Goal: Information Seeking & Learning: Learn about a topic

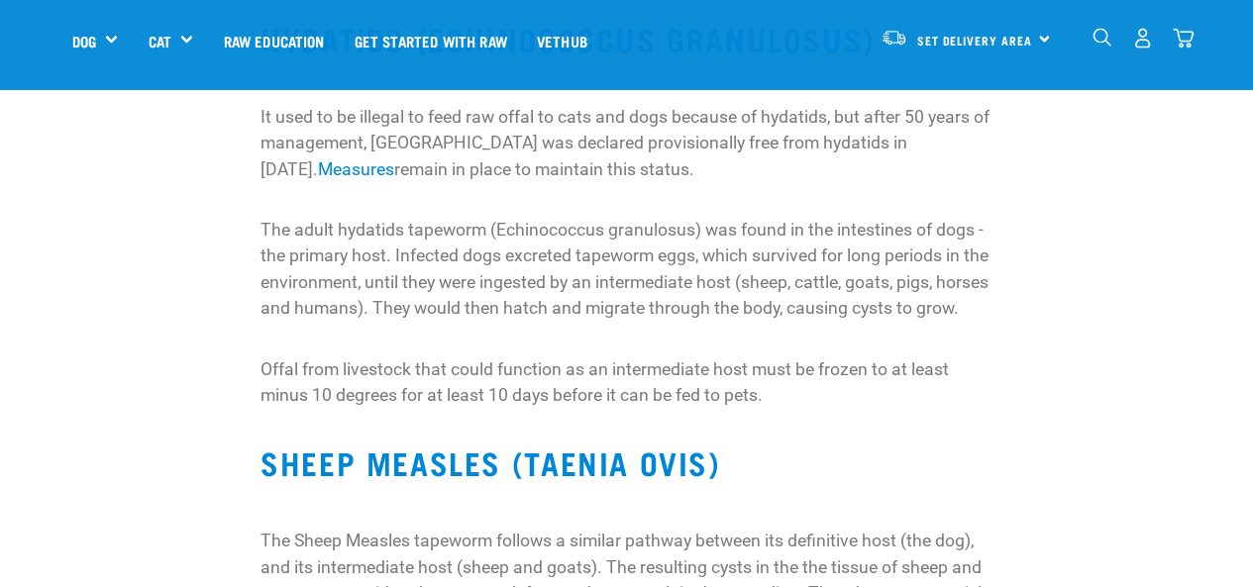
scroll to position [461, 0]
click at [580, 217] on p "The adult hydatids tapeworm (Echinococcus granulosus) was found in the intestin…" at bounding box center [626, 268] width 732 height 105
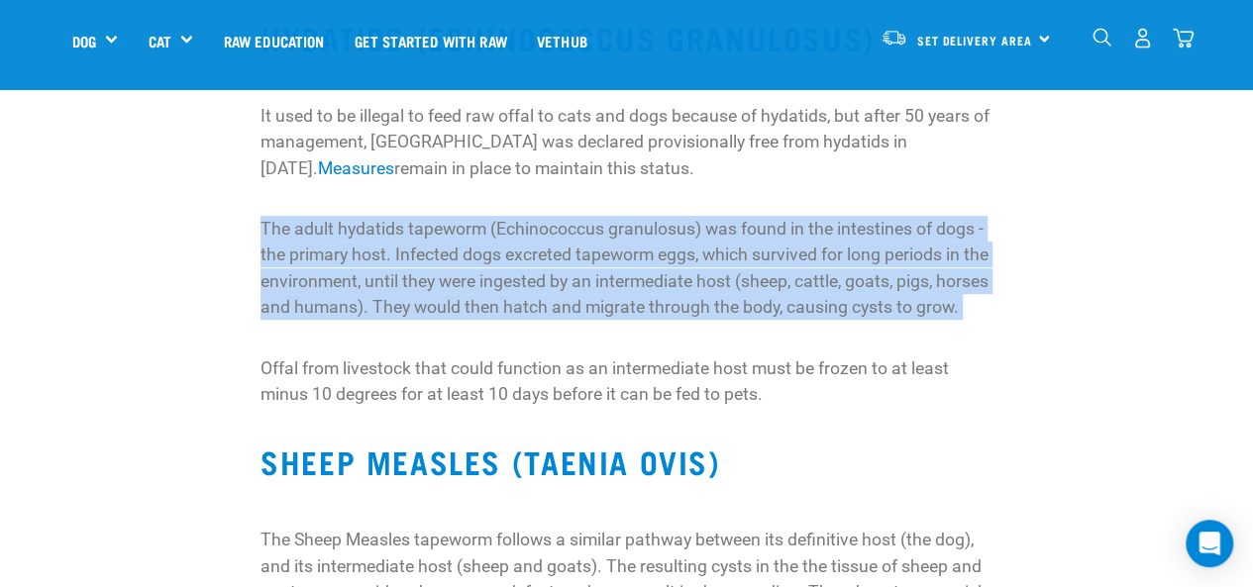
drag, startPoint x: 580, startPoint y: 217, endPoint x: 620, endPoint y: 273, distance: 69.0
click at [620, 273] on p "The adult hydatids tapeworm (Echinococcus granulosus) was found in the intestin…" at bounding box center [626, 268] width 732 height 105
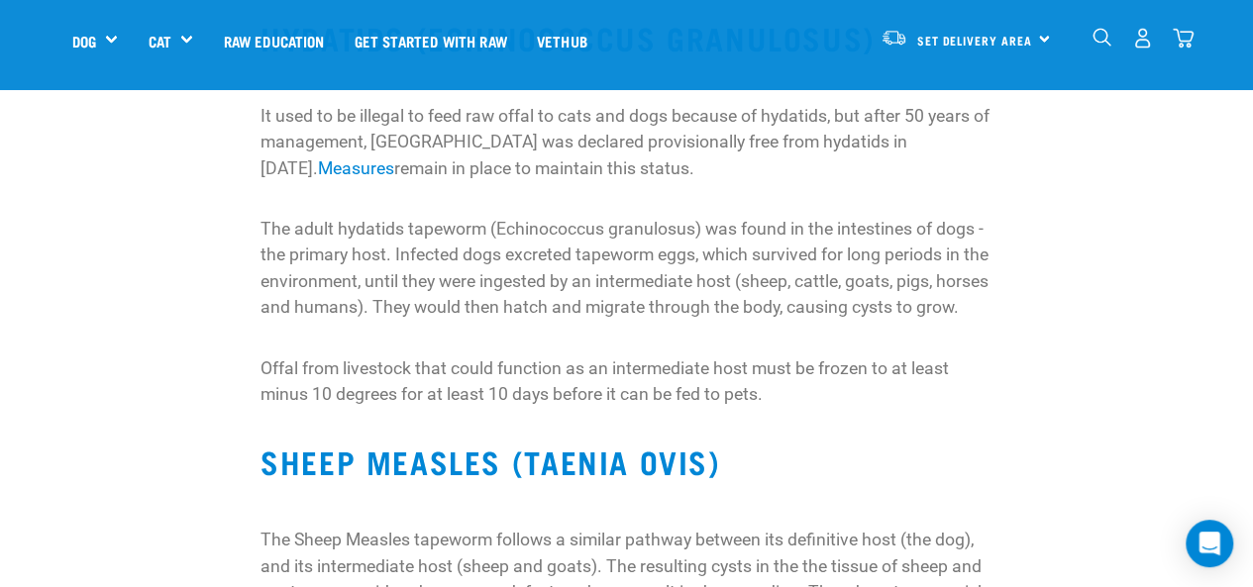
click at [484, 237] on p "The adult hydatids tapeworm (Echinococcus granulosus) was found in the intestin…" at bounding box center [626, 268] width 732 height 105
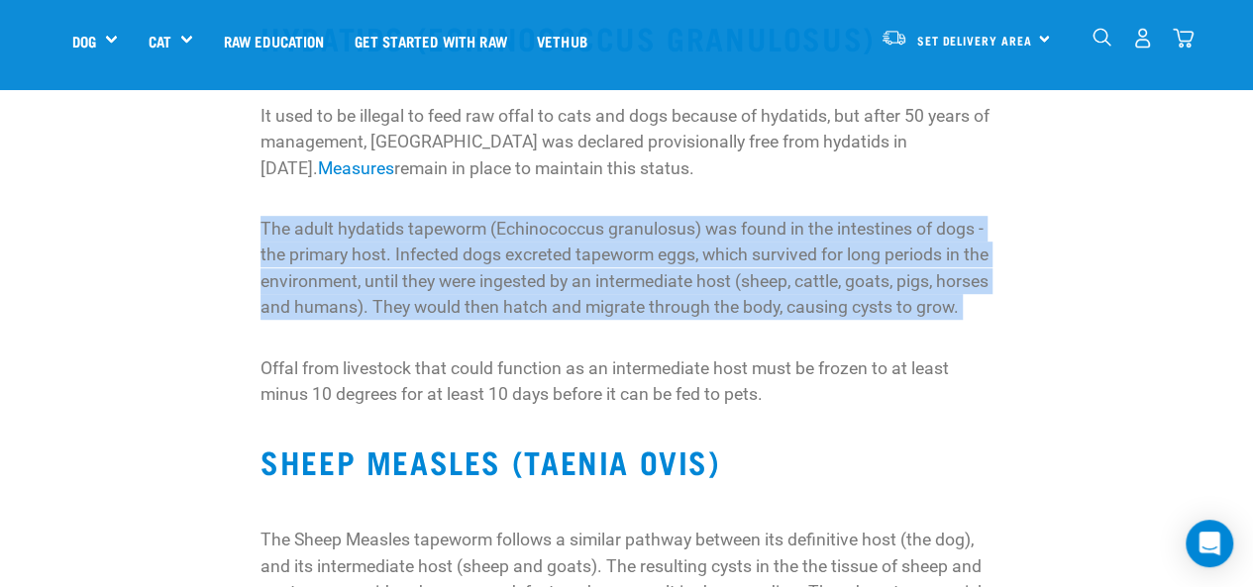
drag, startPoint x: 484, startPoint y: 237, endPoint x: 533, endPoint y: 324, distance: 99.8
click at [533, 321] on p "The adult hydatids tapeworm (Echinococcus granulosus) was found in the intestin…" at bounding box center [626, 268] width 732 height 105
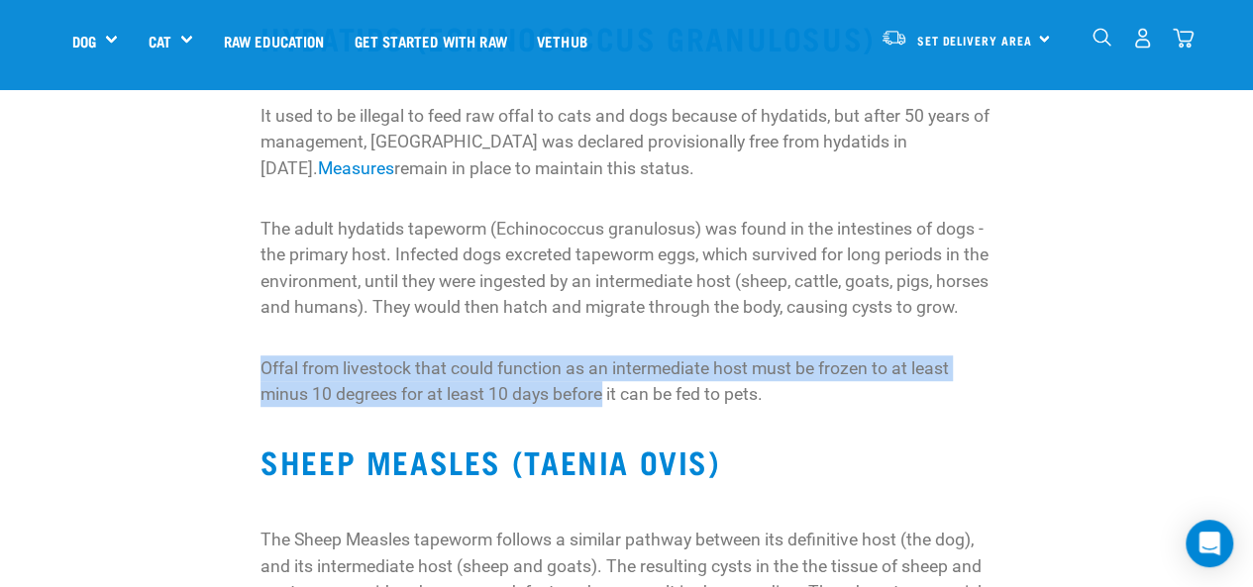
drag, startPoint x: 533, startPoint y: 324, endPoint x: 570, endPoint y: 411, distance: 94.9
click at [570, 411] on div "All our products are processed through facilities which meet MPI-requirements f…" at bounding box center [626, 441] width 732 height 1073
click at [570, 408] on p "Offal from livestock that could function as an intermediate host must be frozen…" at bounding box center [626, 382] width 732 height 52
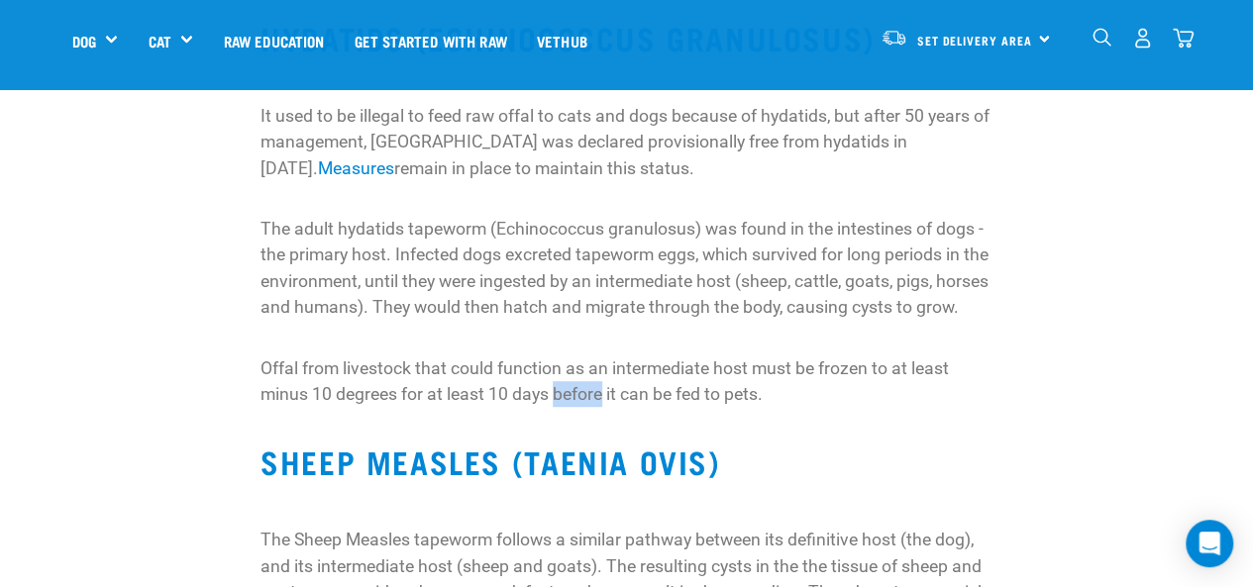
click at [570, 408] on p "Offal from livestock that could function as an intermediate host must be frozen…" at bounding box center [626, 382] width 732 height 52
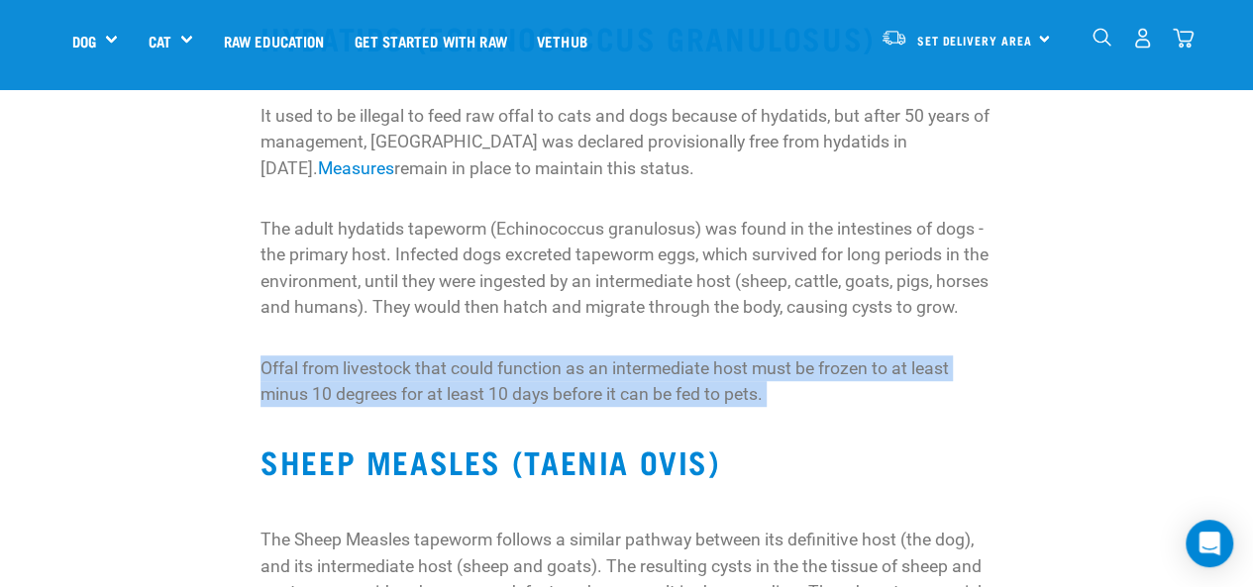
drag, startPoint x: 570, startPoint y: 411, endPoint x: 569, endPoint y: 361, distance: 50.6
click at [569, 361] on div "All our products are processed through facilities which meet MPI-requirements f…" at bounding box center [626, 441] width 732 height 1073
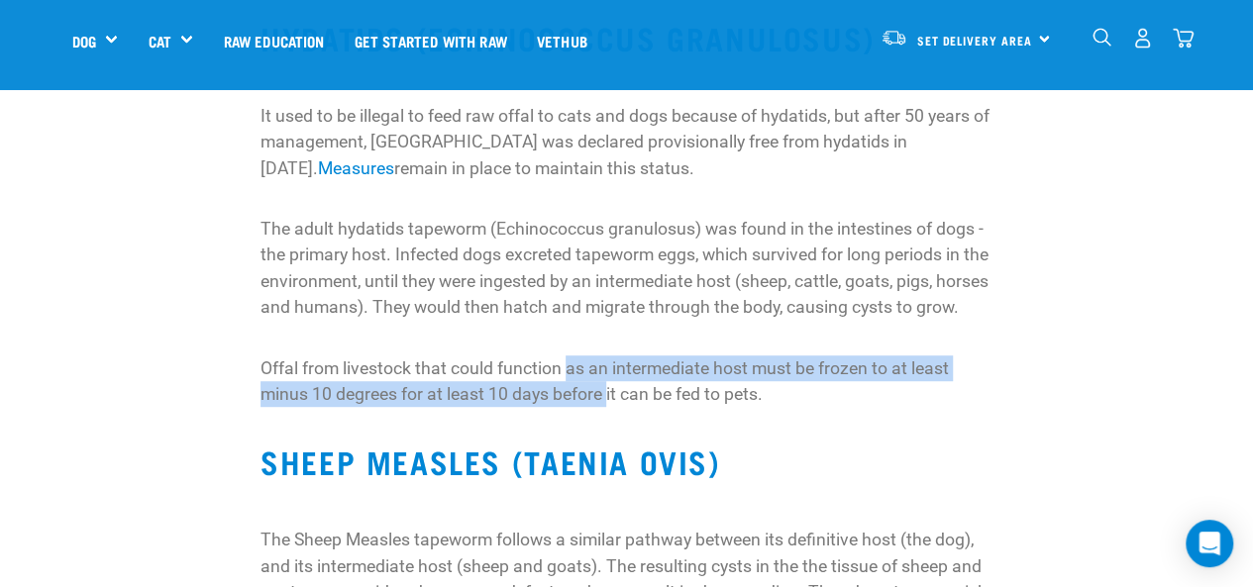
drag, startPoint x: 569, startPoint y: 361, endPoint x: 606, endPoint y: 427, distance: 76.3
click at [606, 427] on div "All our products are processed through facilities which meet MPI-requirements f…" at bounding box center [626, 441] width 732 height 1073
click at [606, 408] on p "Offal from livestock that could function as an intermediate host must be frozen…" at bounding box center [626, 382] width 732 height 52
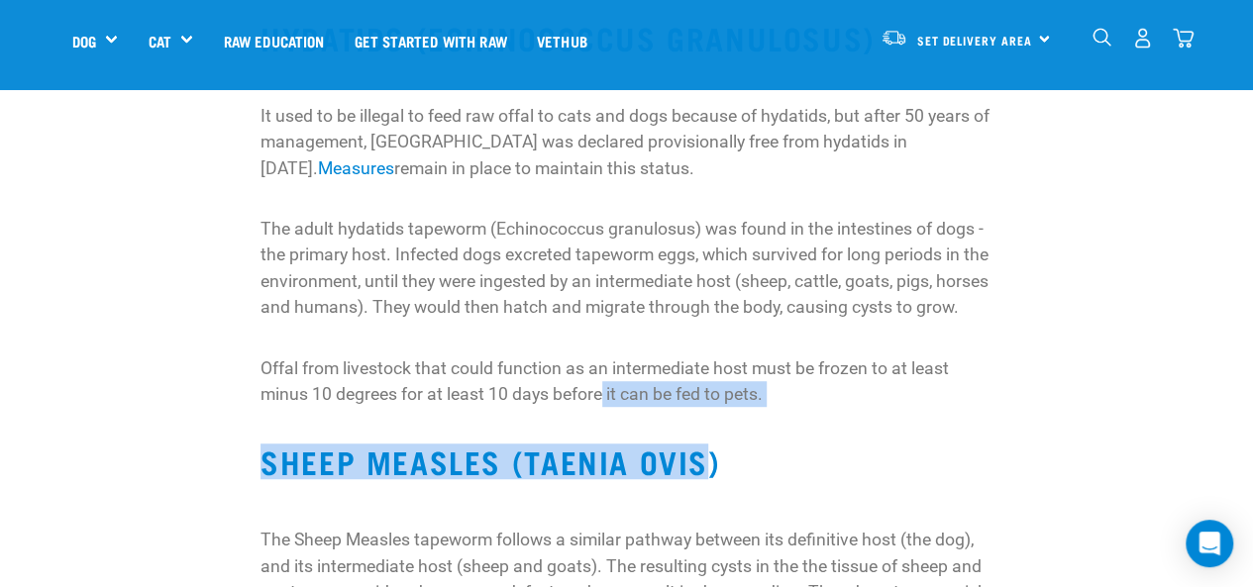
drag, startPoint x: 606, startPoint y: 427, endPoint x: 668, endPoint y: 437, distance: 62.2
click at [668, 437] on div "All our products are processed through facilities which meet MPI-requirements f…" at bounding box center [626, 441] width 732 height 1073
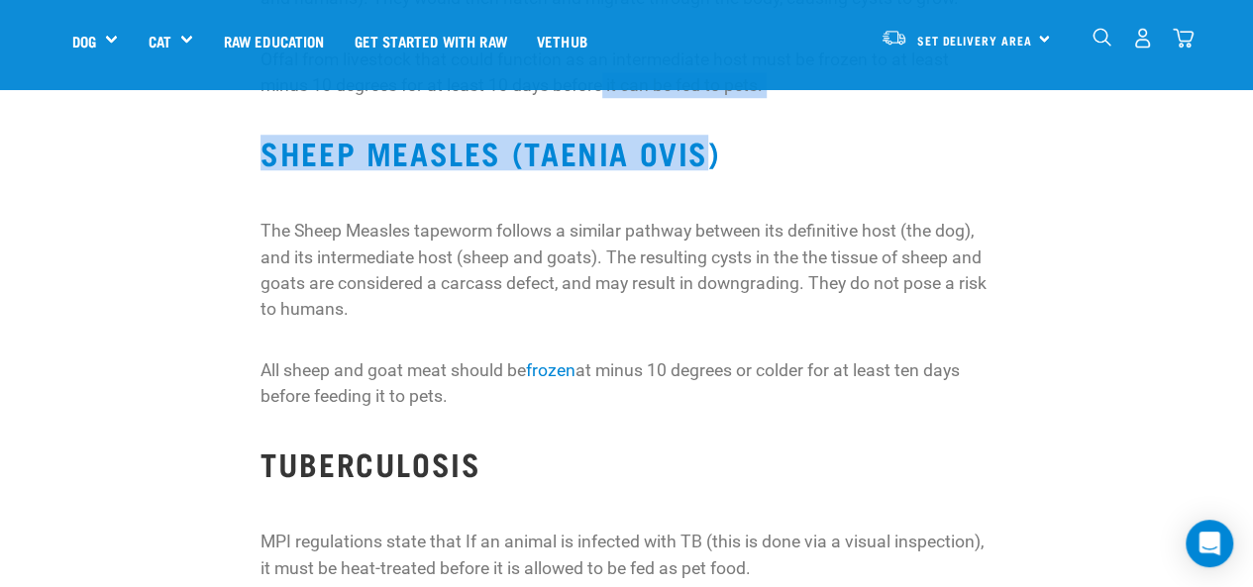
scroll to position [771, 0]
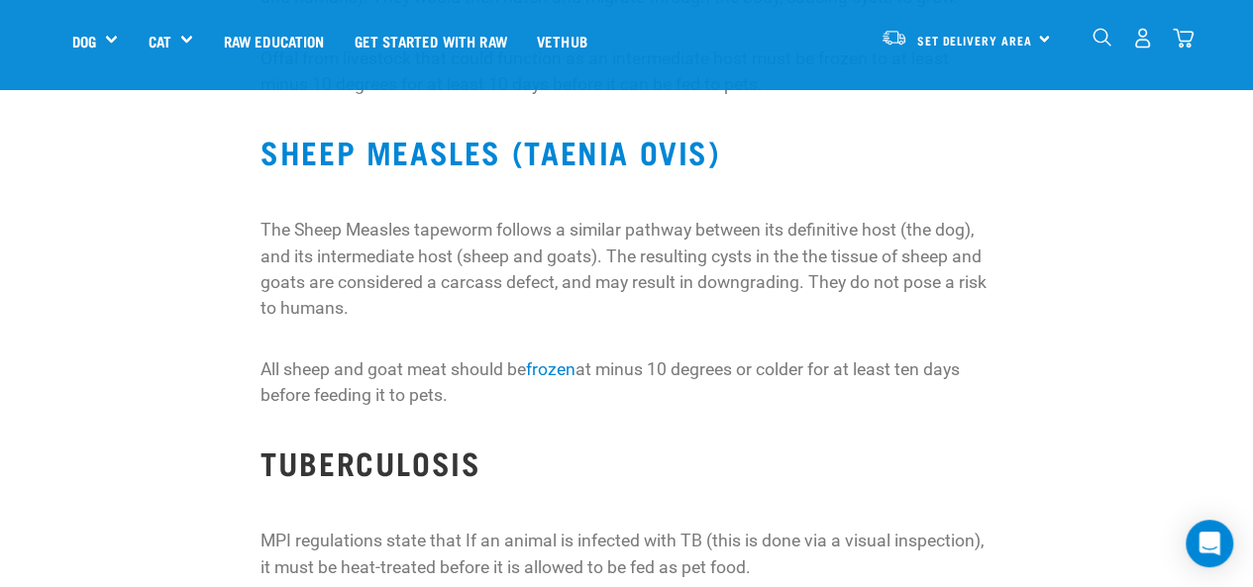
click at [635, 288] on p "The Sheep Measles tapeworm follows a similar pathway between its definitive hos…" at bounding box center [626, 269] width 732 height 105
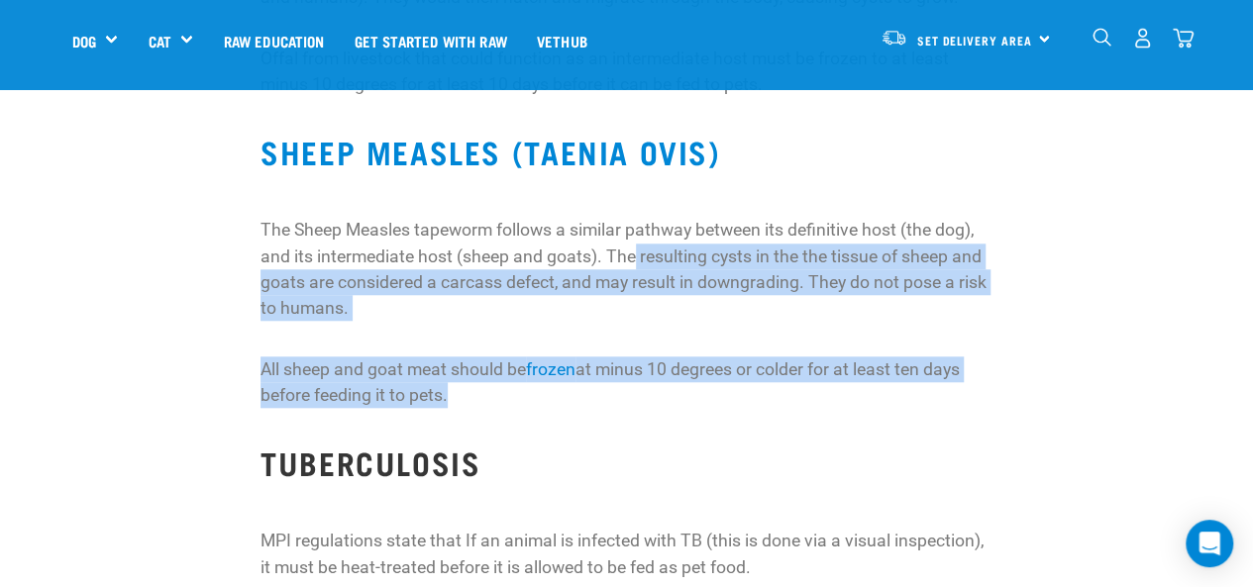
drag, startPoint x: 635, startPoint y: 288, endPoint x: 694, endPoint y: 416, distance: 140.9
click at [694, 416] on div "All our products are processed through facilities which meet MPI-requirements f…" at bounding box center [626, 131] width 732 height 1073
click at [694, 409] on p "All sheep and goat meat should be frozen at minus 10 degrees or colder for at l…" at bounding box center [626, 383] width 732 height 52
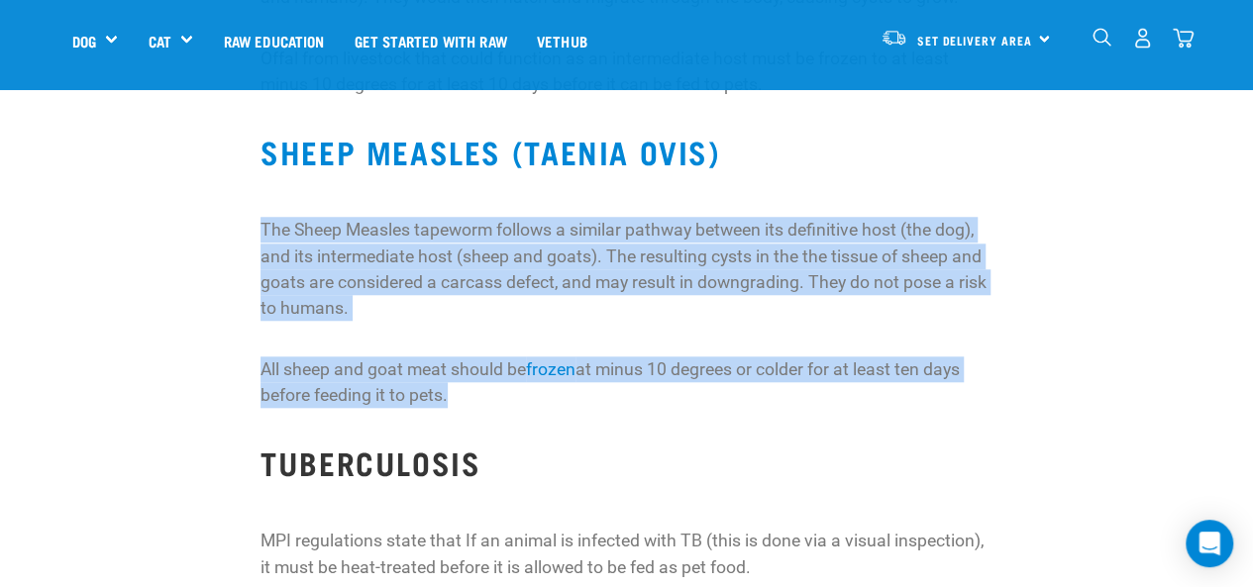
drag, startPoint x: 694, startPoint y: 416, endPoint x: 687, endPoint y: 292, distance: 124.0
click at [687, 292] on div "All our products are processed through facilities which meet MPI-requirements f…" at bounding box center [626, 131] width 732 height 1073
click at [687, 292] on p "The Sheep Measles tapeworm follows a similar pathway between its definitive hos…" at bounding box center [626, 269] width 732 height 105
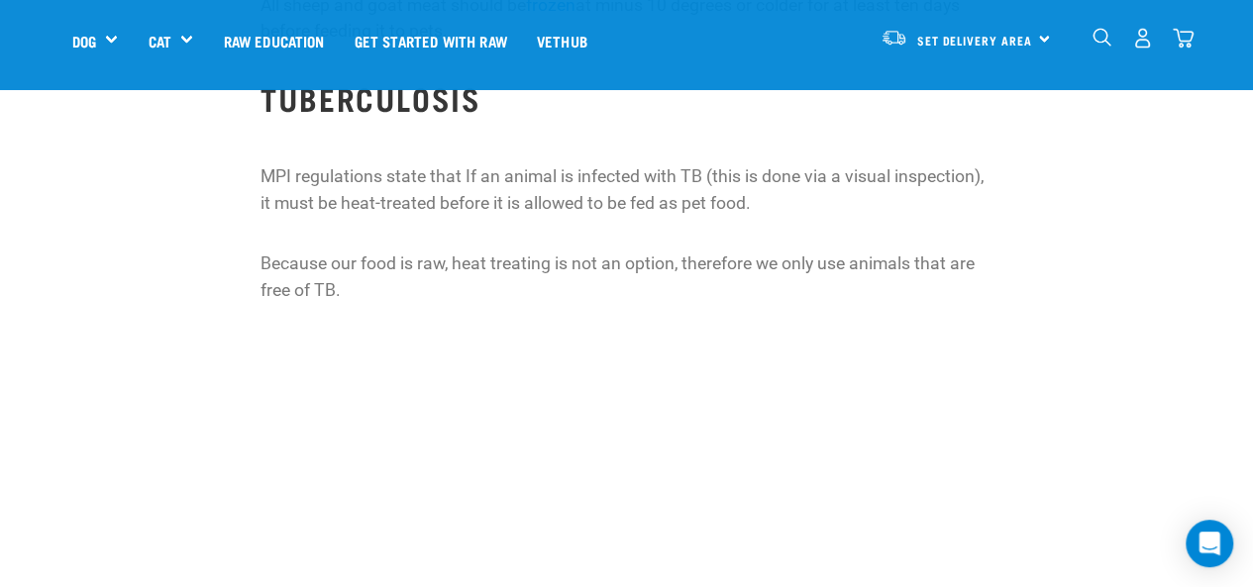
scroll to position [1145, 0]
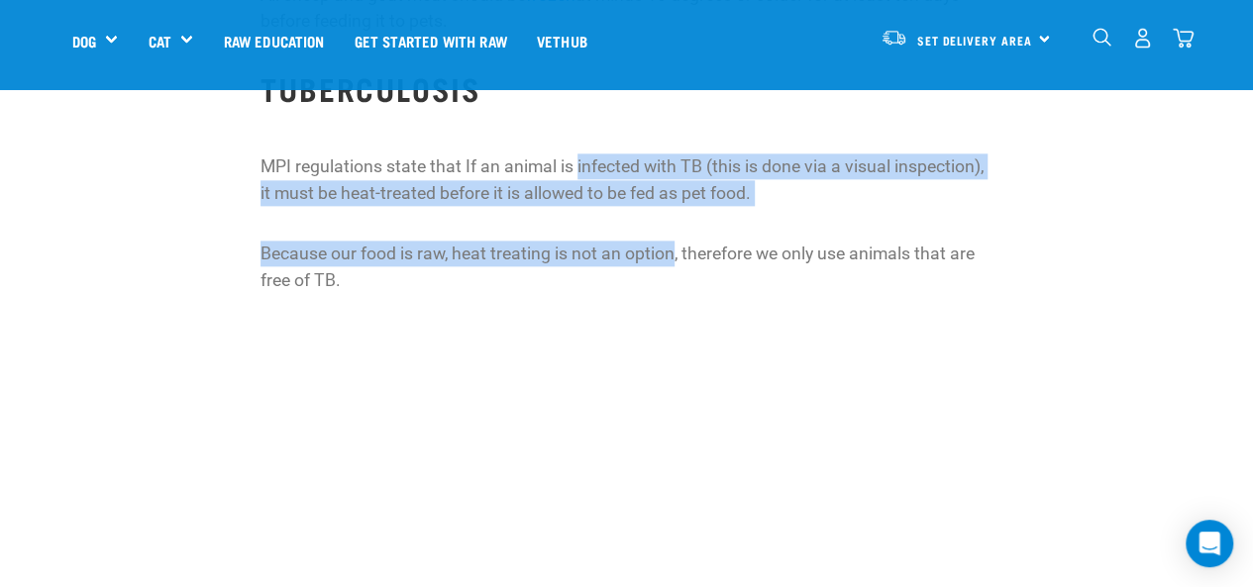
drag, startPoint x: 589, startPoint y: 173, endPoint x: 638, endPoint y: 282, distance: 119.3
click at [638, 282] on p "Because our food is raw, heat treating is not an option, therefore we only use …" at bounding box center [626, 267] width 732 height 52
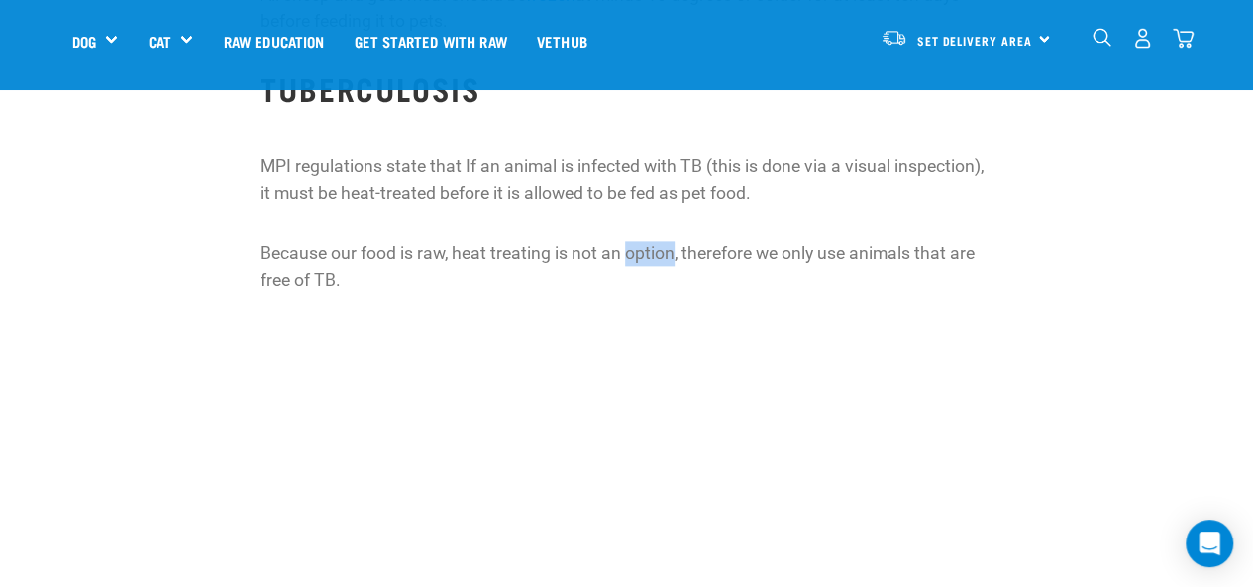
click at [638, 282] on p "Because our food is raw, heat treating is not an option, therefore we only use …" at bounding box center [626, 267] width 732 height 52
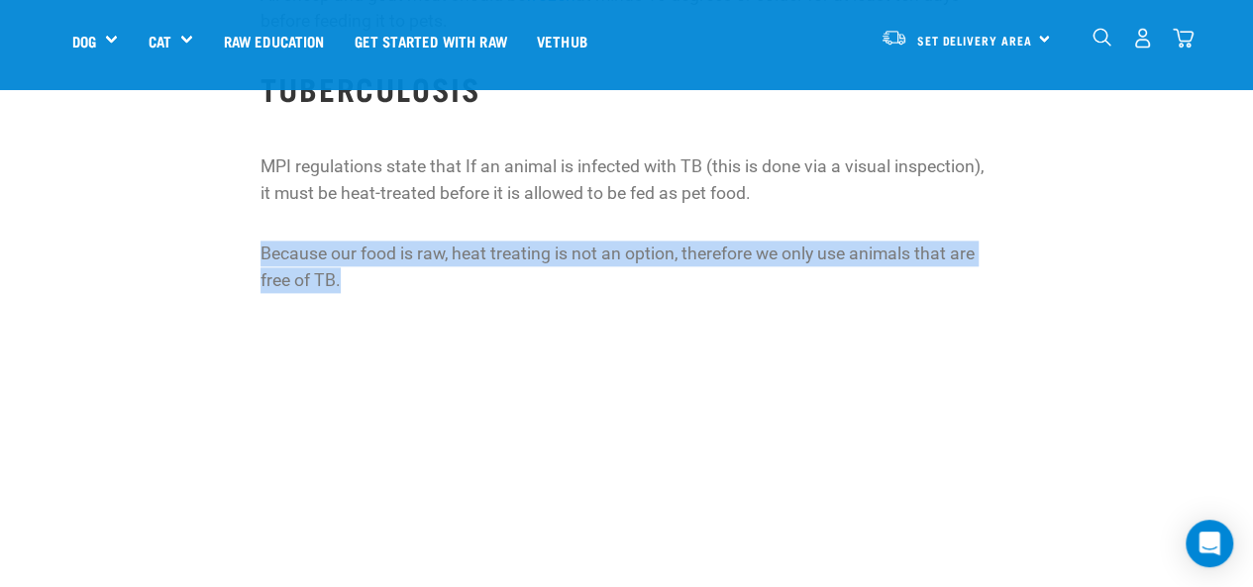
drag, startPoint x: 638, startPoint y: 282, endPoint x: 648, endPoint y: 306, distance: 25.8
click at [648, 293] on p "Because our food is raw, heat treating is not an option, therefore we only use …" at bounding box center [626, 267] width 732 height 52
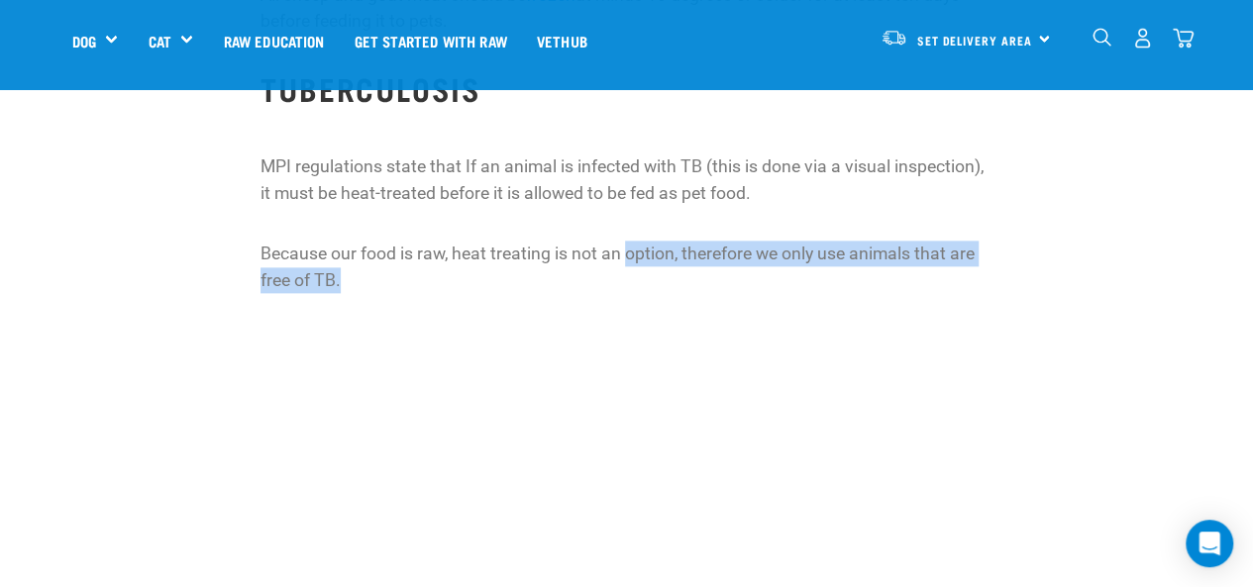
drag, startPoint x: 648, startPoint y: 306, endPoint x: 647, endPoint y: 228, distance: 78.3
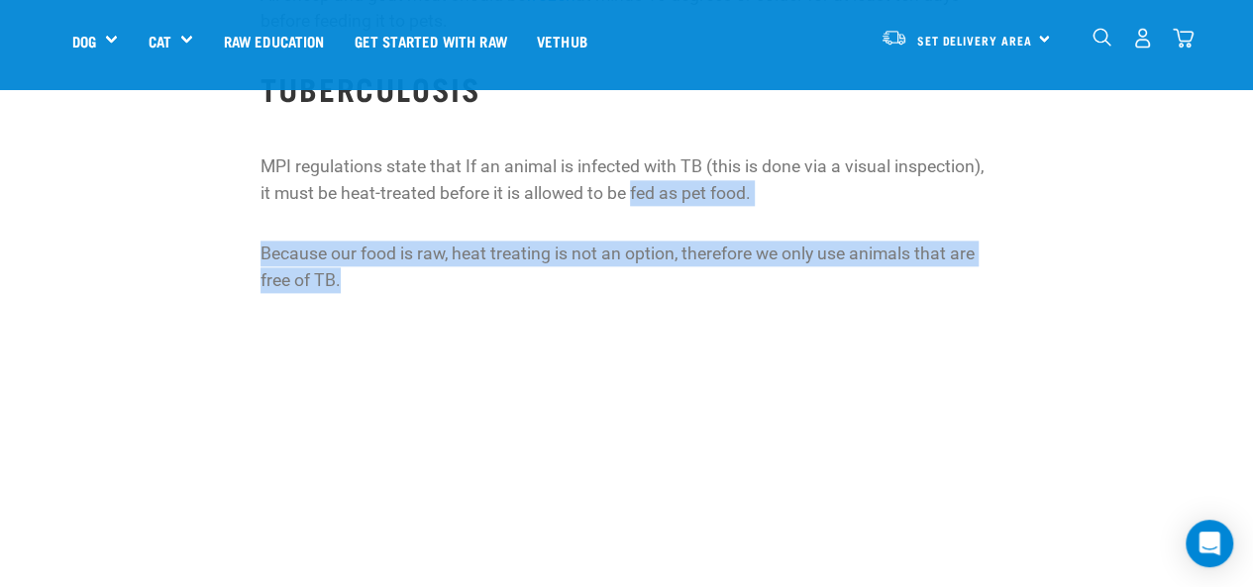
click at [647, 206] on p "MPI regulations state that If an animal is infected with TB (this is done via a…" at bounding box center [626, 180] width 732 height 52
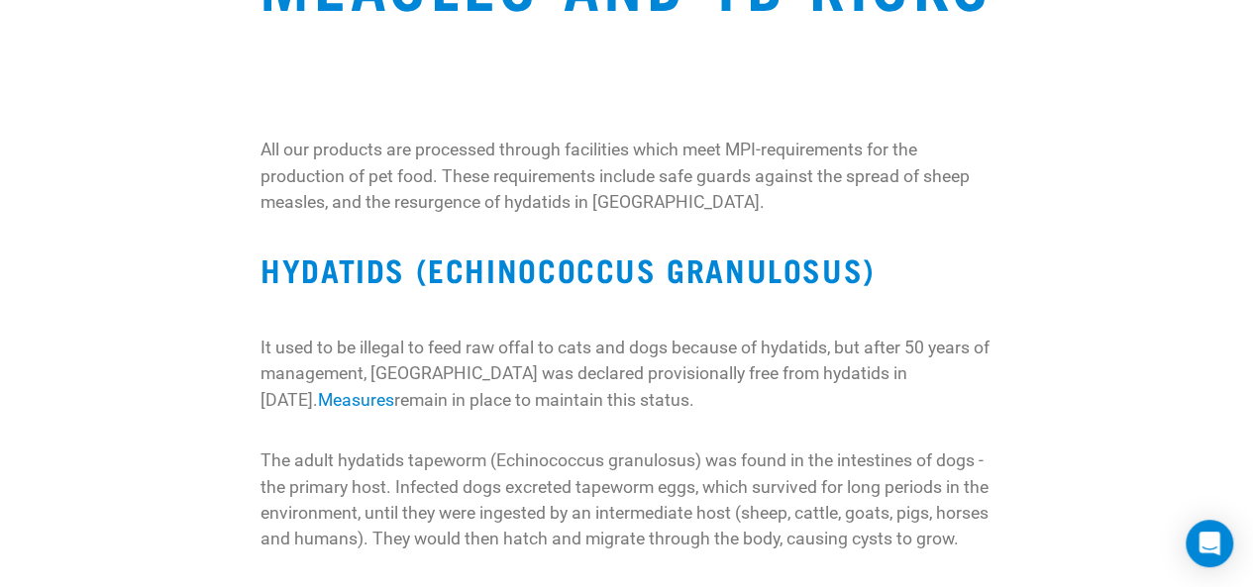
scroll to position [0, 0]
